Goal: Communication & Community: Answer question/provide support

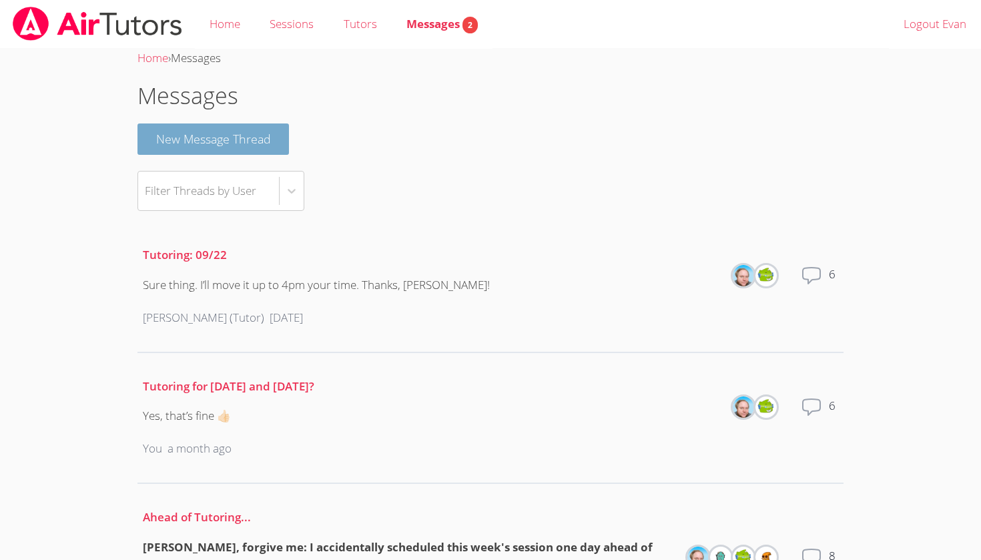
click at [215, 150] on button "New Message Thread" at bounding box center [214, 138] width 152 height 31
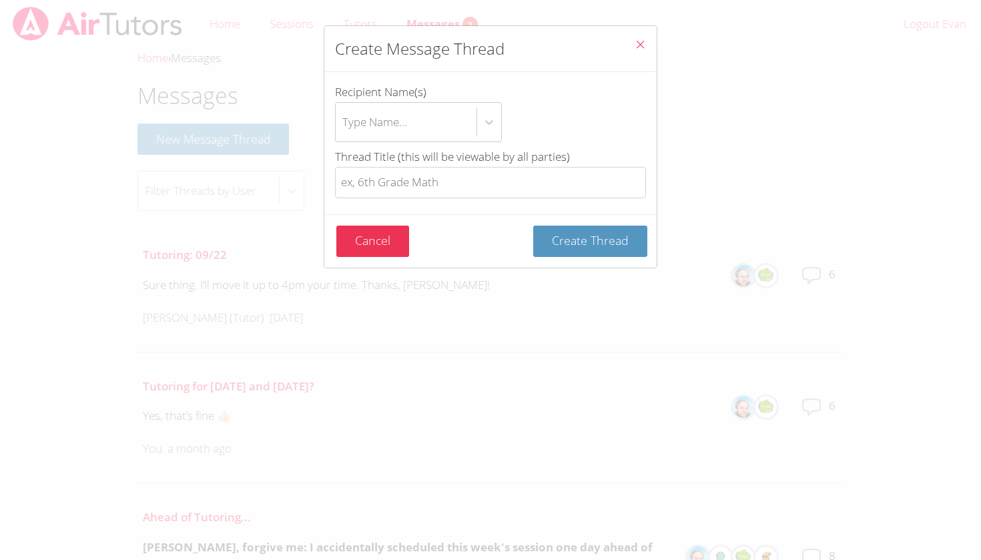
click at [644, 44] on icon "Close" at bounding box center [640, 44] width 11 height 11
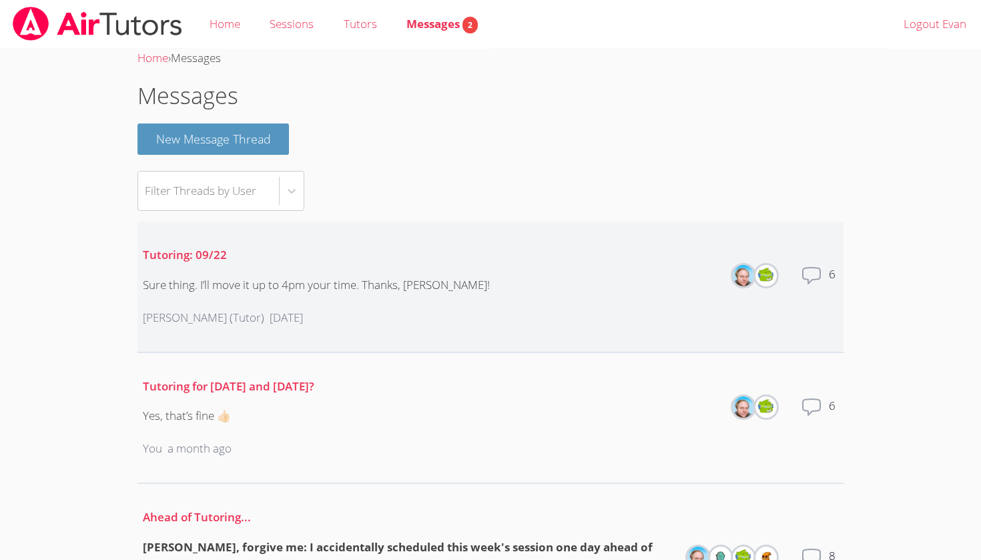
click at [218, 262] on p "Tutoring: 09/22" at bounding box center [316, 255] width 347 height 19
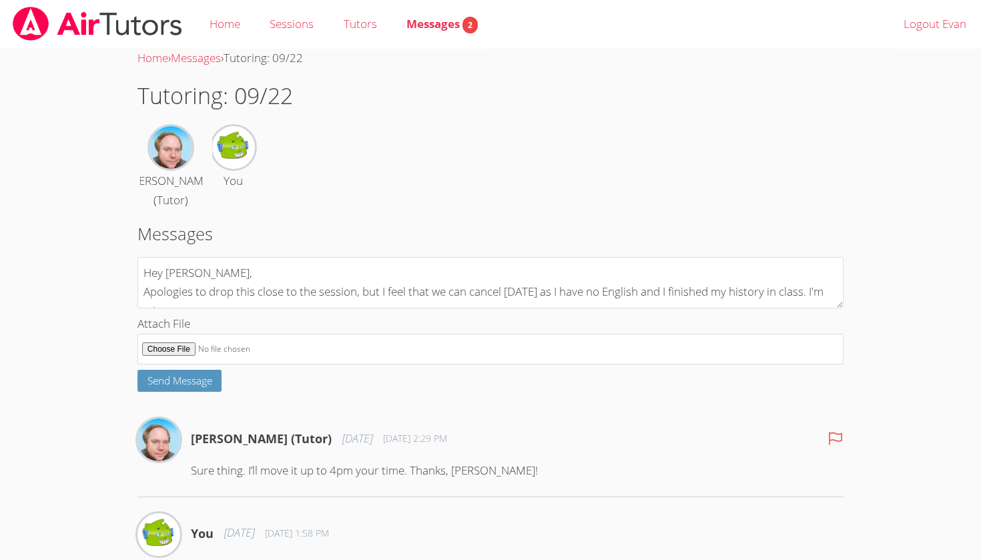
scroll to position [10, 0]
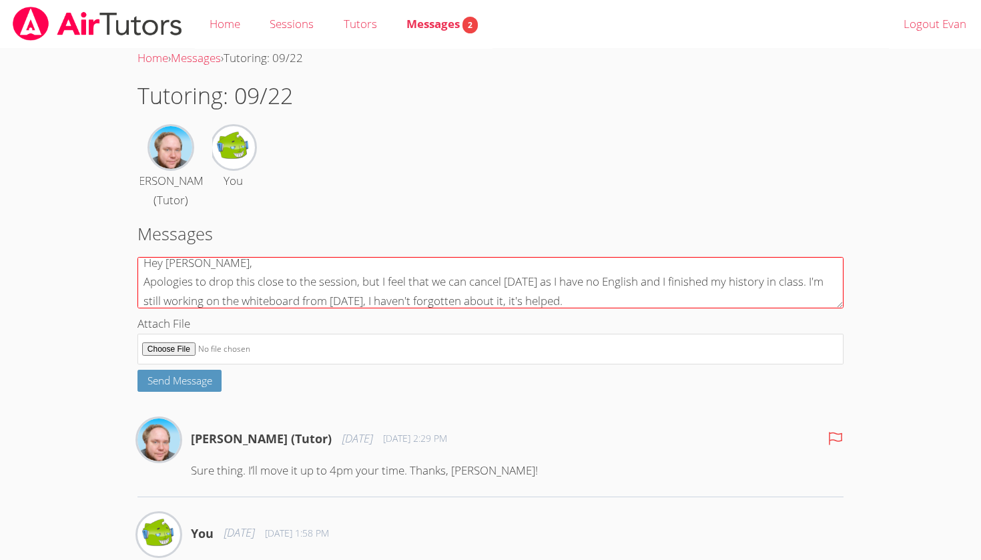
drag, startPoint x: 650, startPoint y: 316, endPoint x: 811, endPoint y: 294, distance: 162.4
click at [811, 294] on textarea "Hey [PERSON_NAME], Apologies to drop this close to the session, but I feel that…" at bounding box center [491, 282] width 706 height 51
click at [679, 308] on textarea "Hey [PERSON_NAME], Apologies to drop this close to the session, but I feel that…" at bounding box center [491, 282] width 706 height 51
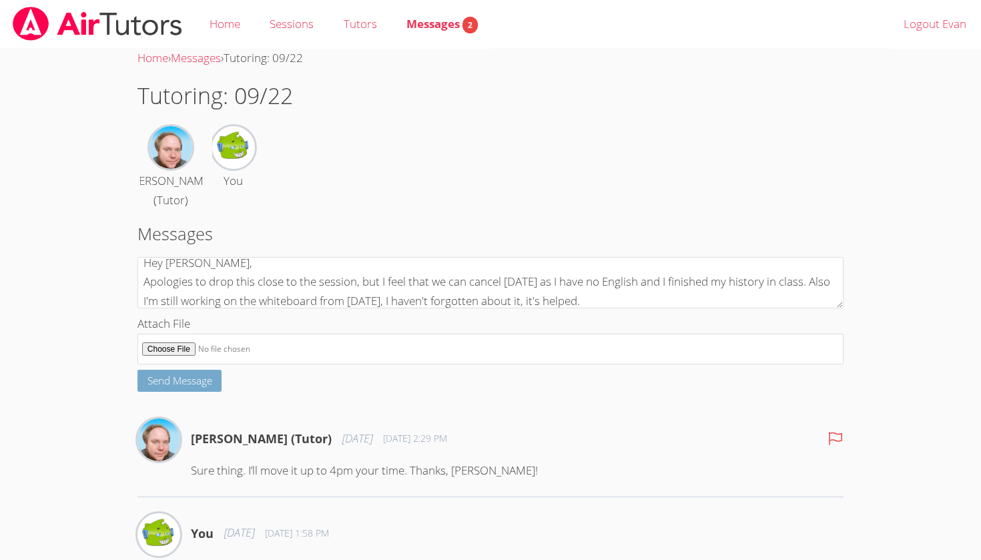
type textarea "Hey [PERSON_NAME], Apologies to drop this close to the session, but I feel that…"
click at [181, 392] on button "Send Message" at bounding box center [180, 381] width 85 height 22
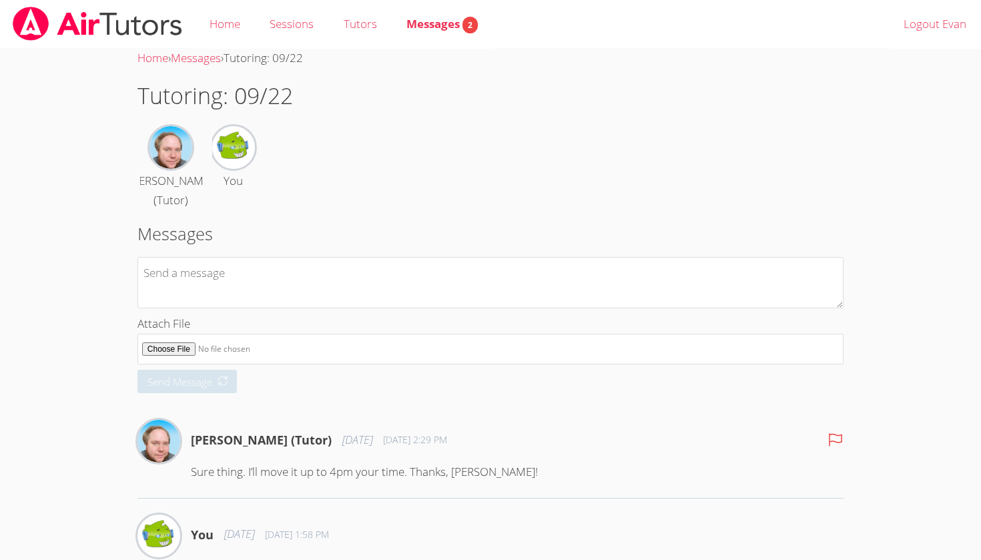
scroll to position [0, 0]
